Goal: Information Seeking & Learning: Understand process/instructions

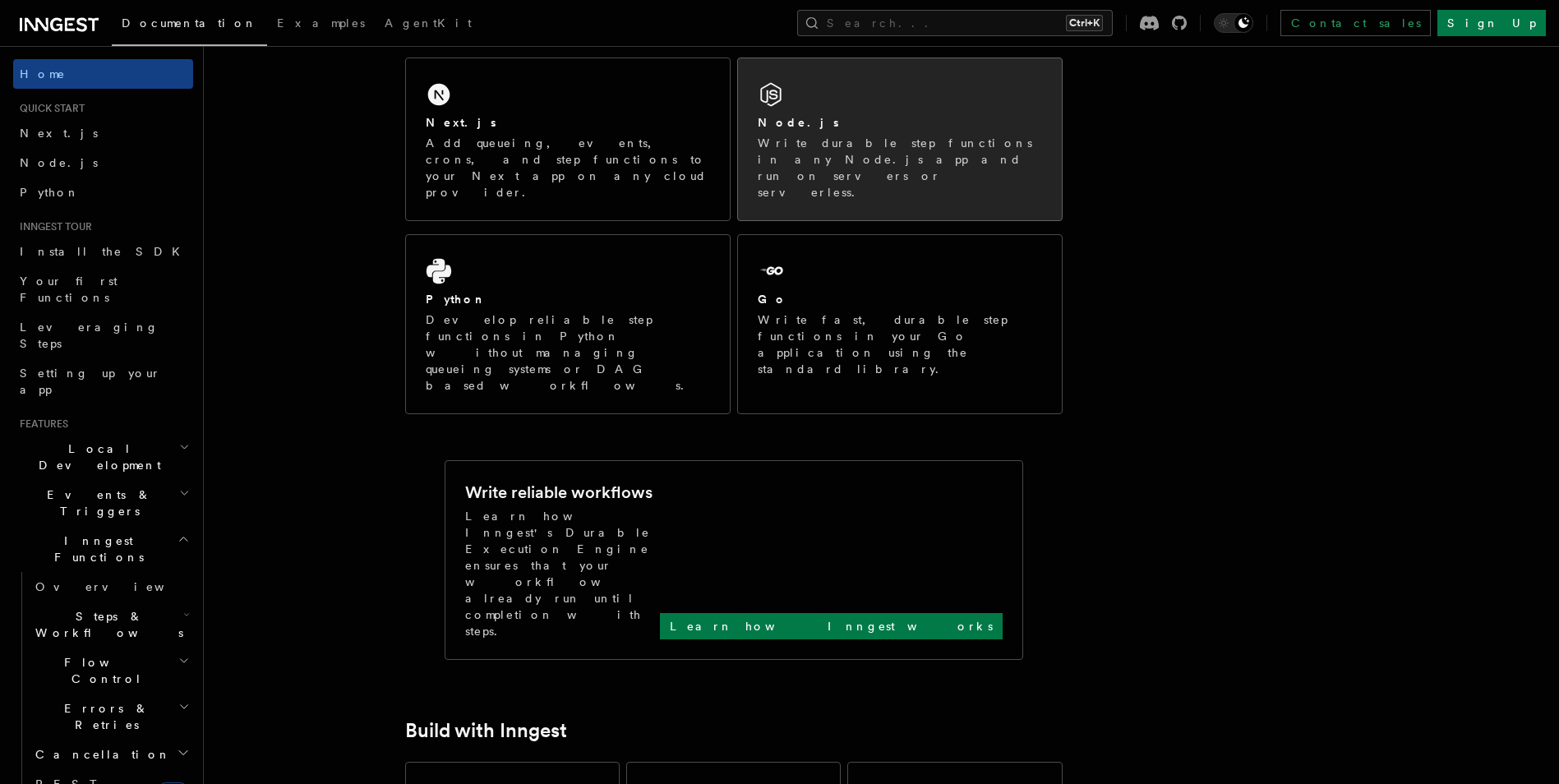
scroll to position [164, 0]
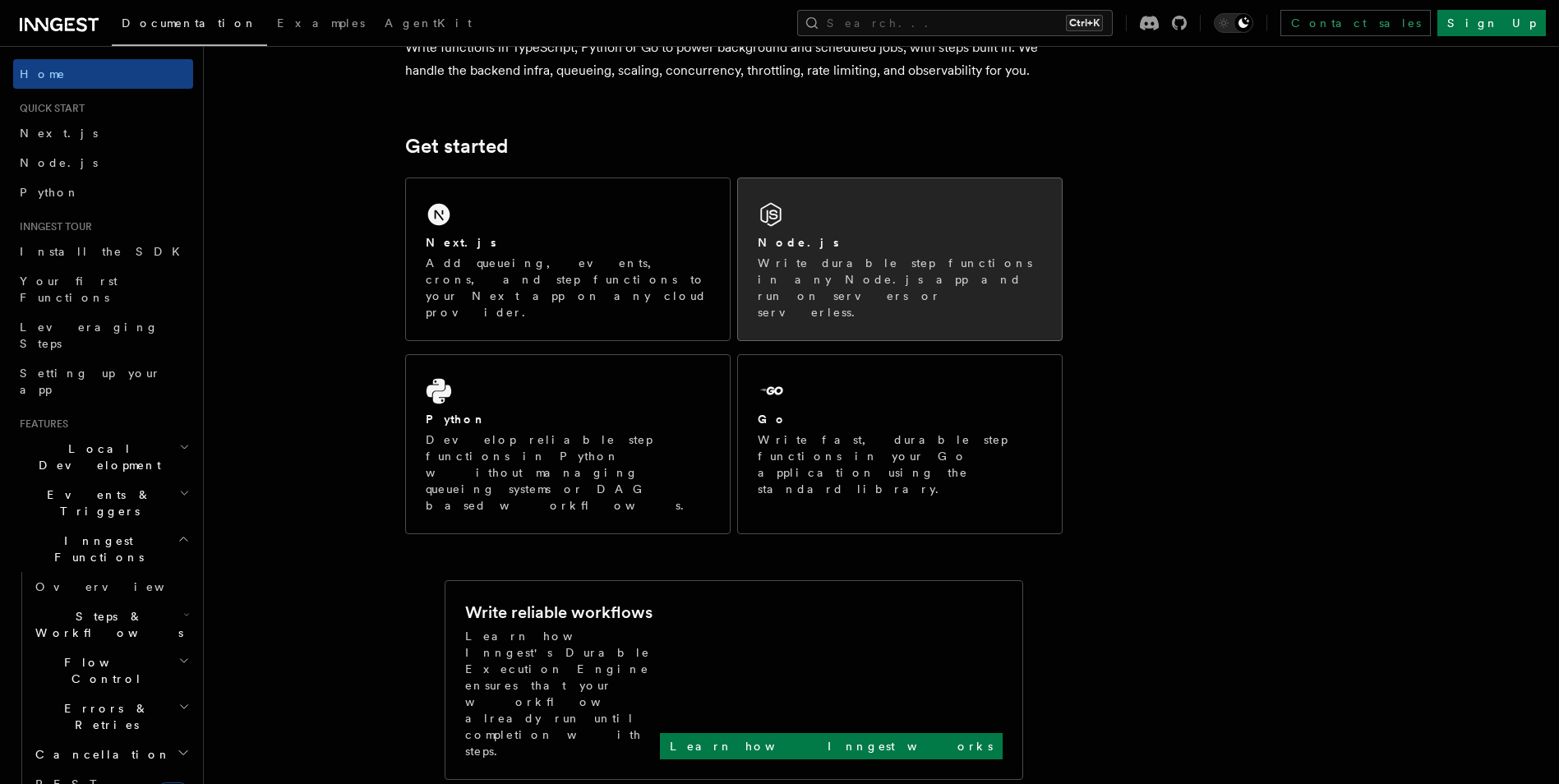
click at [824, 271] on p "Write durable step functions in any Node.js app and run on servers or serverles…" at bounding box center [899, 287] width 285 height 65
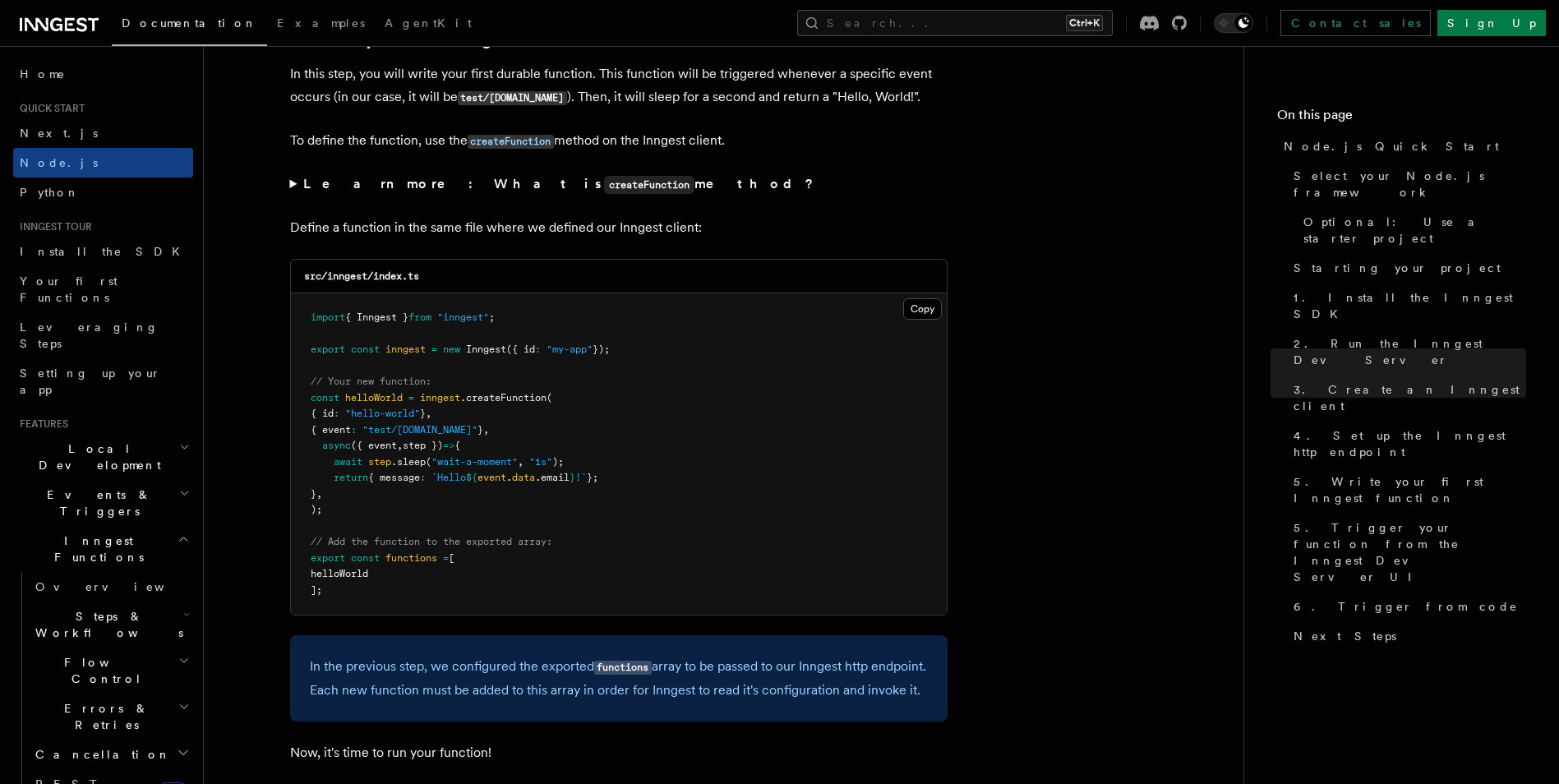
scroll to position [3123, 0]
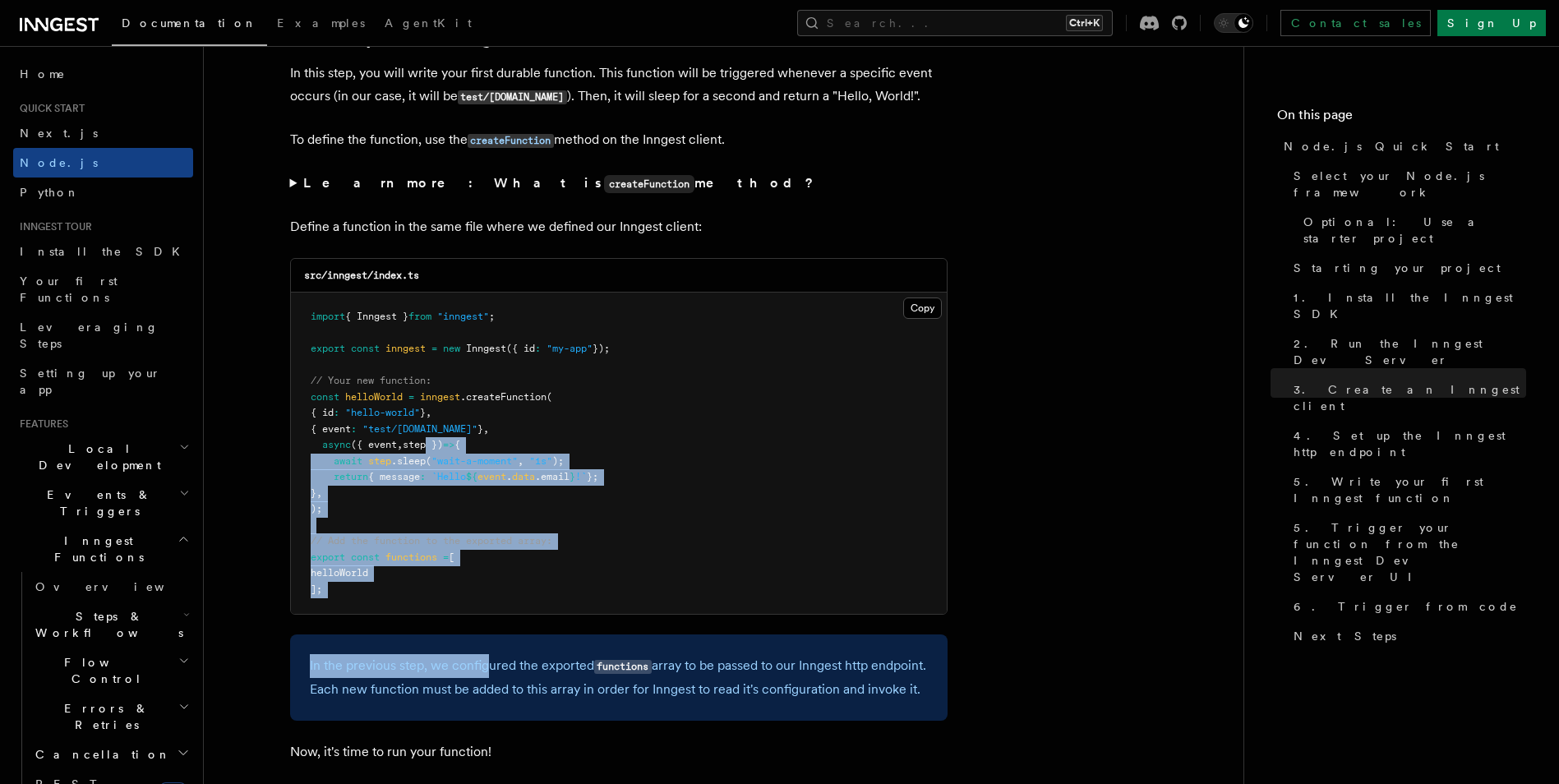
drag, startPoint x: 436, startPoint y: 443, endPoint x: 491, endPoint y: 620, distance: 185.3
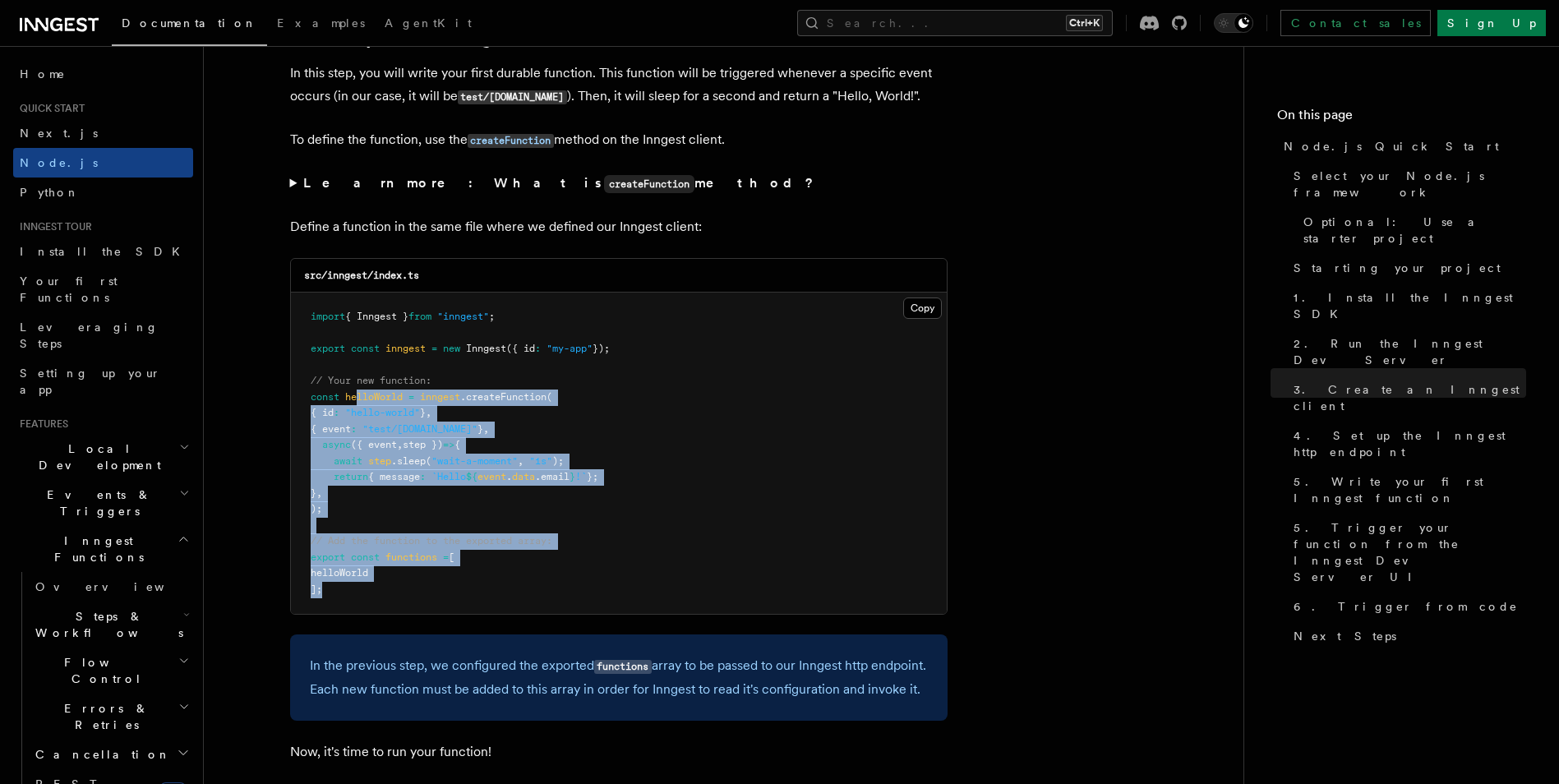
drag, startPoint x: 430, startPoint y: 568, endPoint x: 355, endPoint y: 387, distance: 195.9
click at [355, 387] on pre "import { Inngest } from "inngest" ; export const inngest = new Inngest ({ id : …" at bounding box center [619, 453] width 656 height 322
click at [365, 578] on span "helloWorld" at bounding box center [339, 572] width 57 height 11
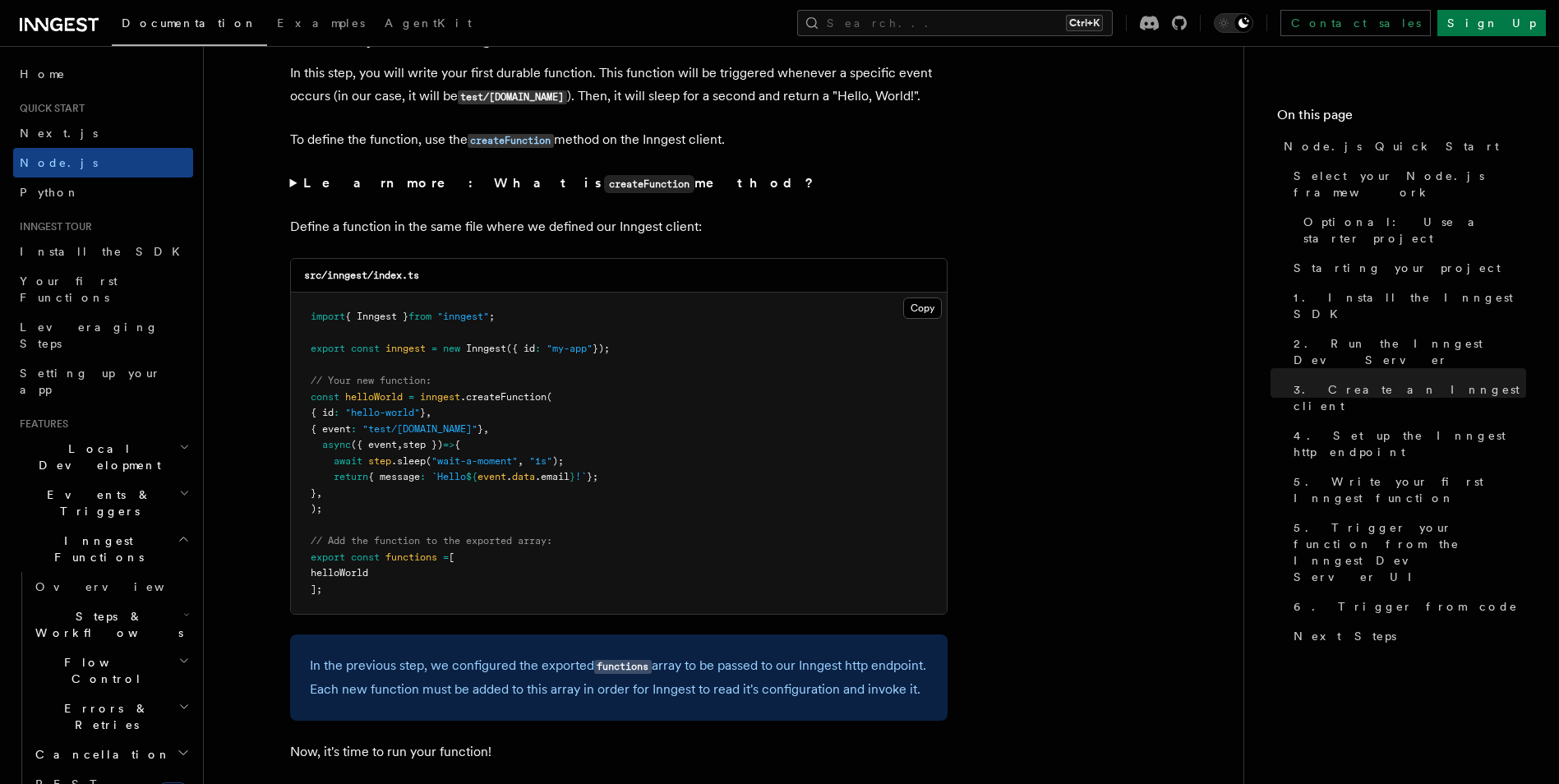
click at [365, 578] on span "helloWorld" at bounding box center [339, 572] width 57 height 11
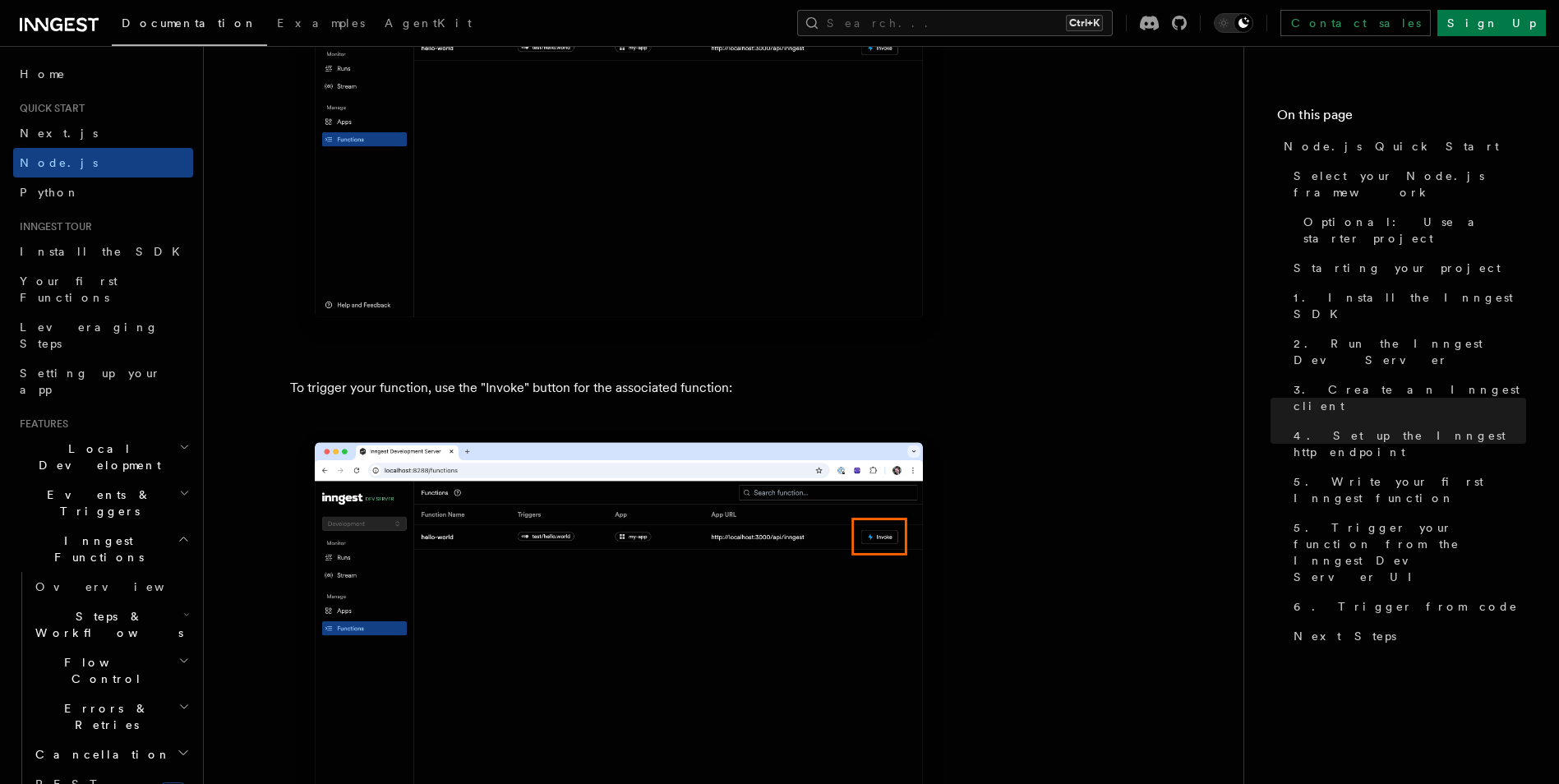
scroll to position [4273, 0]
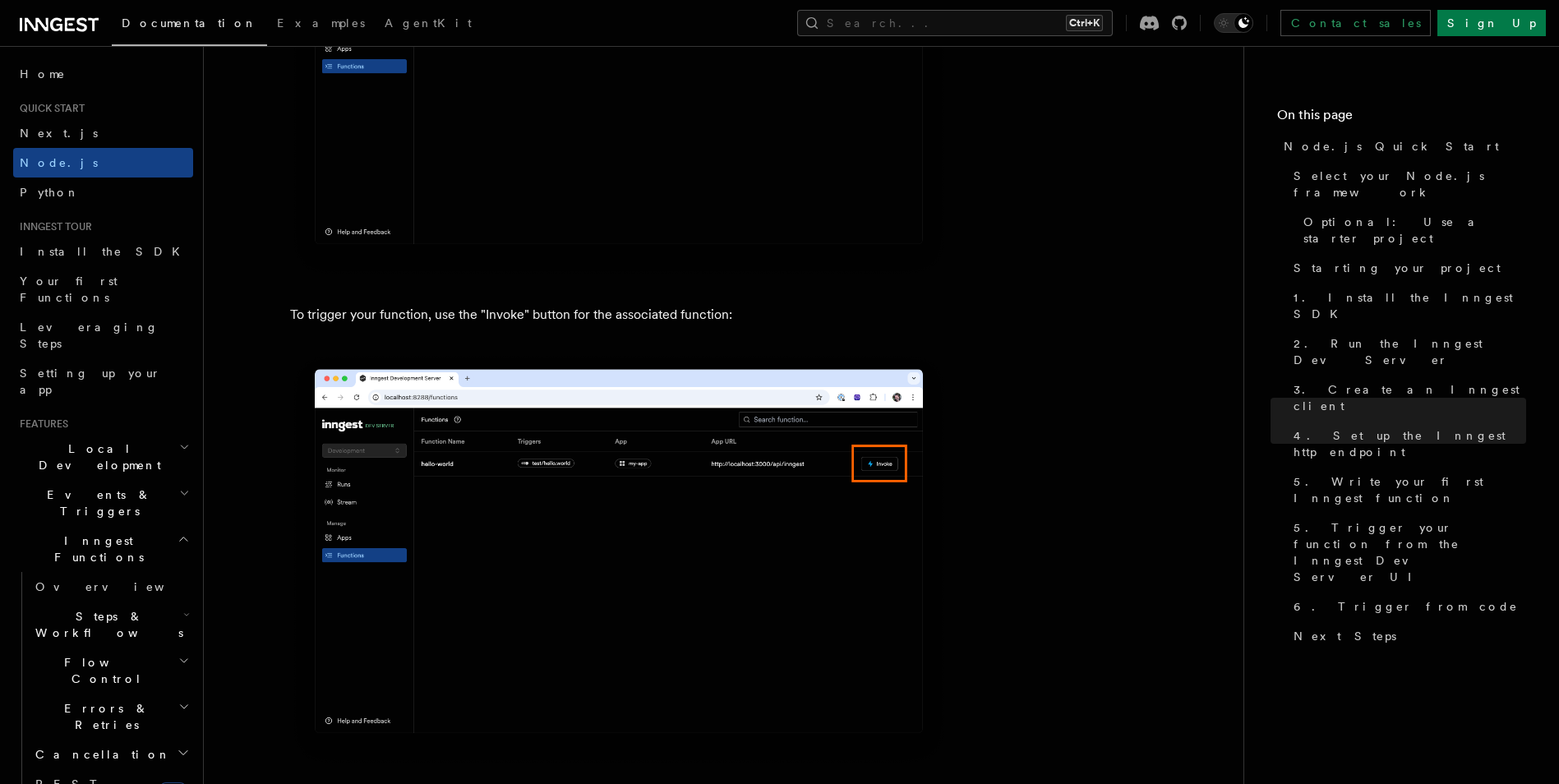
click at [834, 499] on img at bounding box center [619, 559] width 658 height 414
click at [582, 502] on img at bounding box center [619, 559] width 658 height 414
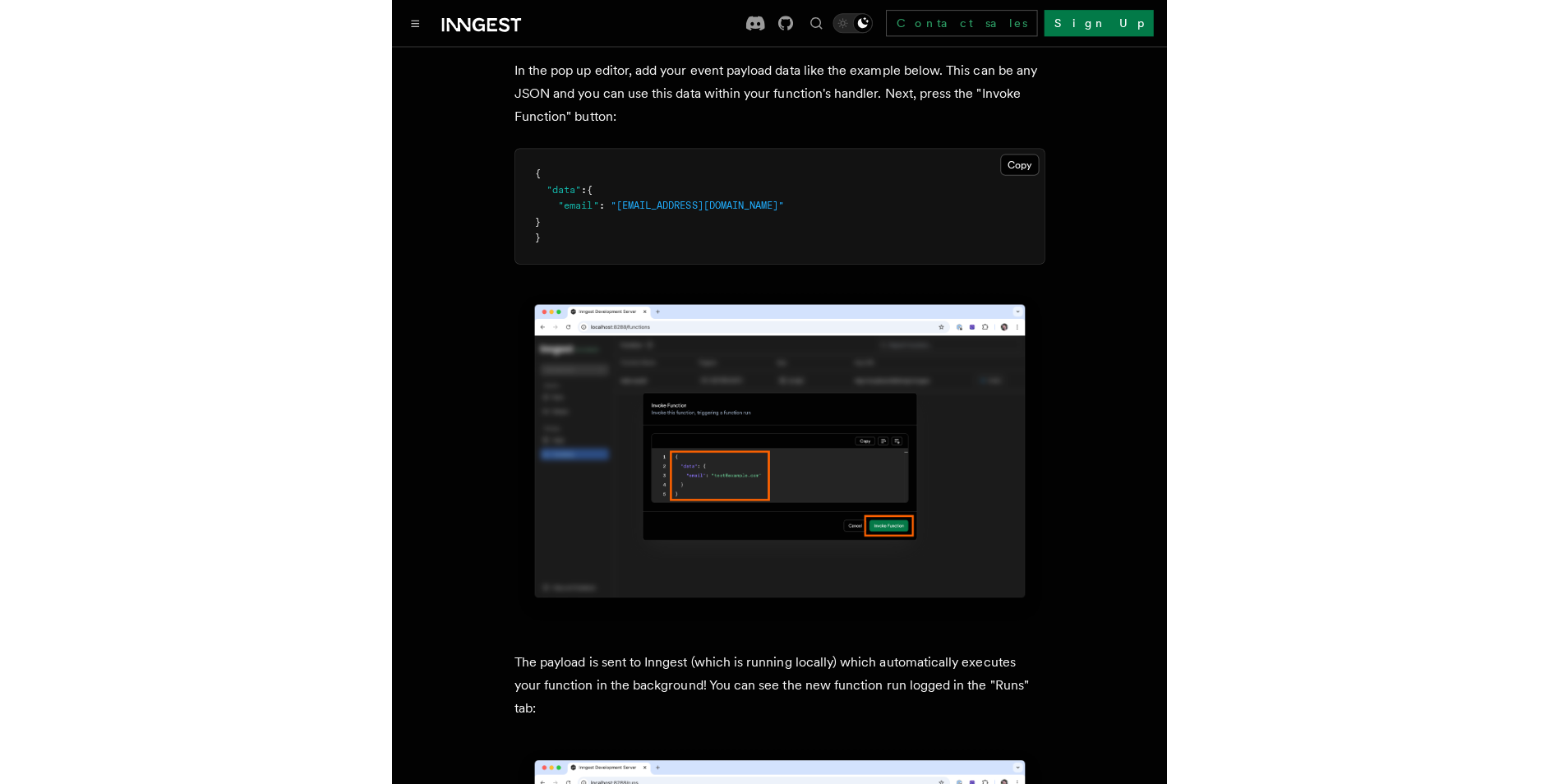
scroll to position [4931, 0]
